Goal: Check status

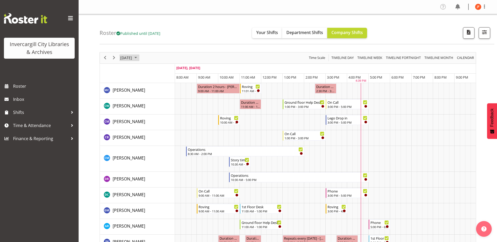
click at [133, 58] on span "[DATE]" at bounding box center [126, 58] width 13 height 7
click at [158, 97] on span "9" at bounding box center [160, 98] width 8 height 8
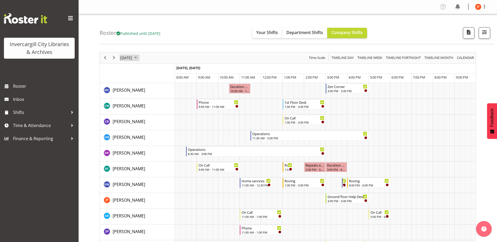
click at [133, 58] on span "[DATE]" at bounding box center [126, 58] width 13 height 7
click at [168, 98] on span "10" at bounding box center [168, 98] width 8 height 8
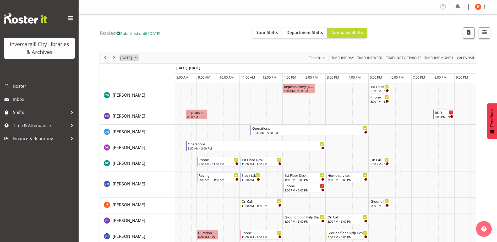
click at [133, 57] on span "[DATE]" at bounding box center [126, 58] width 13 height 7
click at [151, 108] on span "15" at bounding box center [151, 107] width 8 height 8
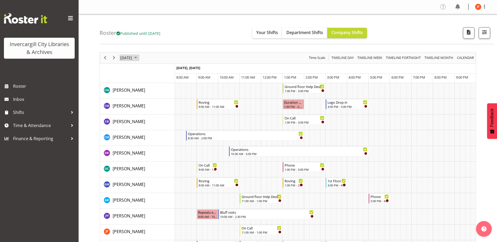
click at [130, 57] on span "[DATE]" at bounding box center [126, 58] width 13 height 7
click at [151, 98] on span "8" at bounding box center [151, 98] width 8 height 8
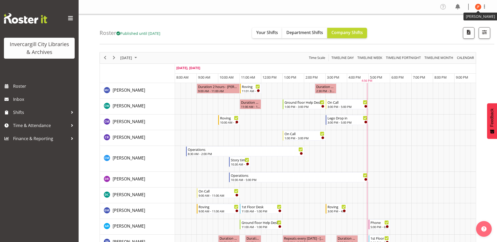
click at [478, 5] on img at bounding box center [478, 7] width 6 height 6
click at [451, 26] on link "Log Out" at bounding box center [463, 27] width 50 height 9
